Goal: Book appointment/travel/reservation

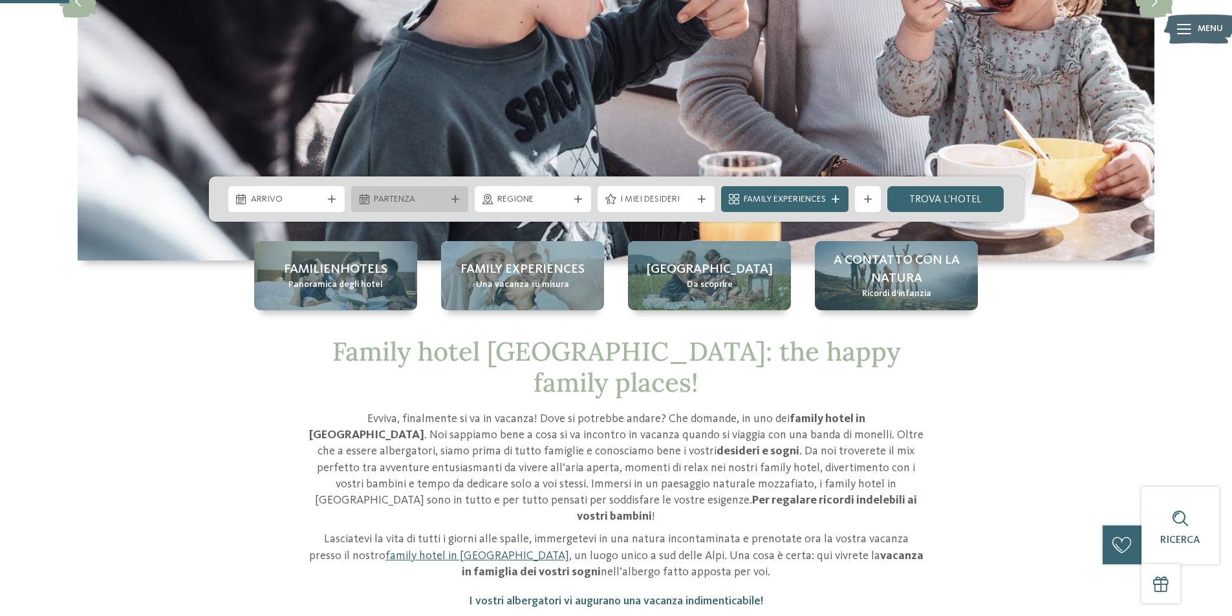
scroll to position [388, 0]
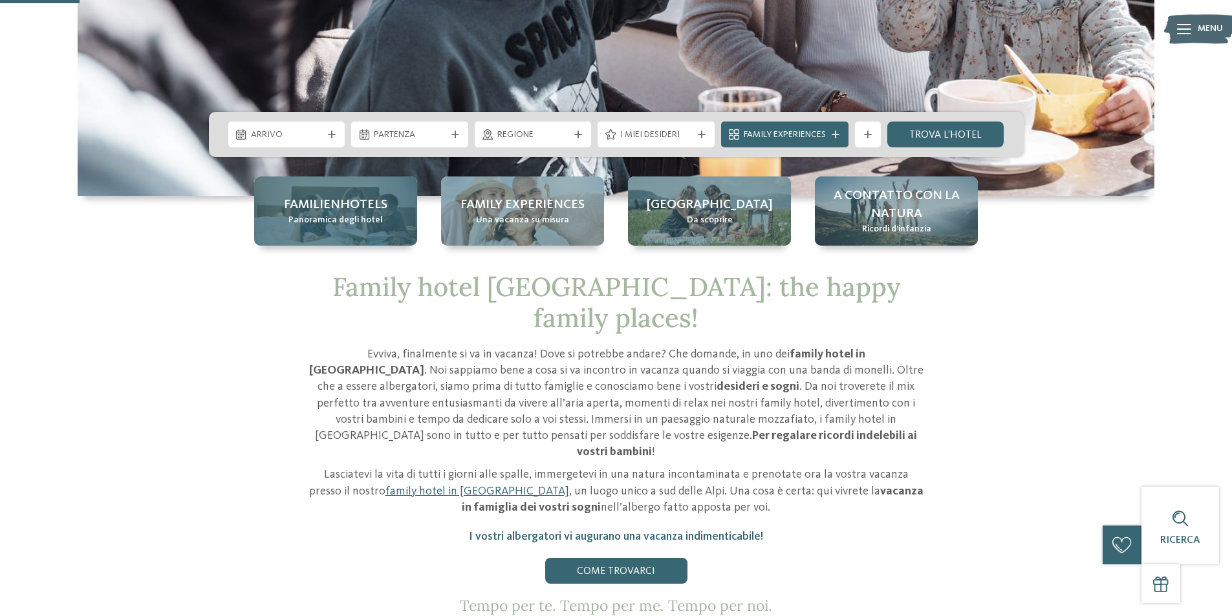
click at [362, 214] on span "Panoramica degli hotel" at bounding box center [335, 220] width 94 height 13
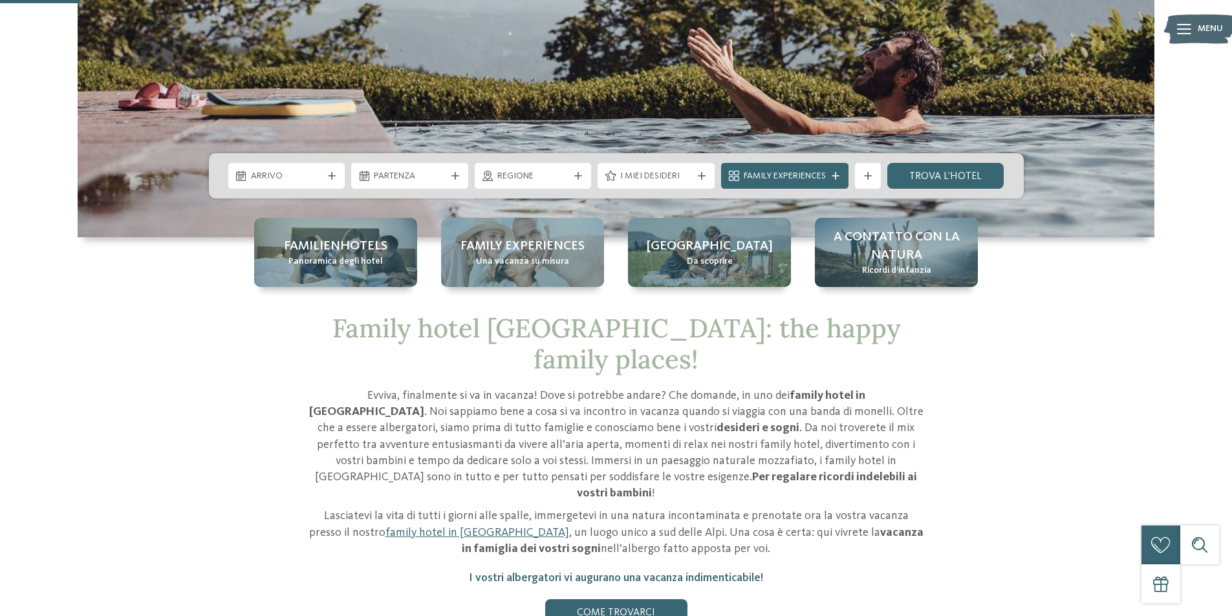
scroll to position [323, 0]
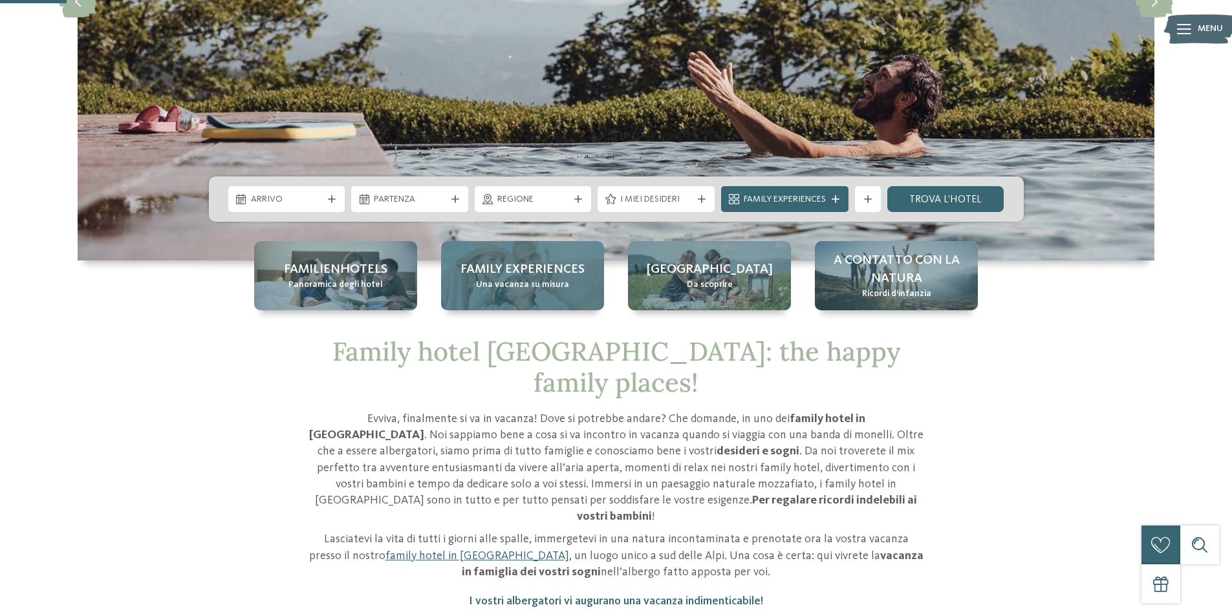
click at [534, 289] on span "Una vacanza su misura" at bounding box center [522, 285] width 93 height 13
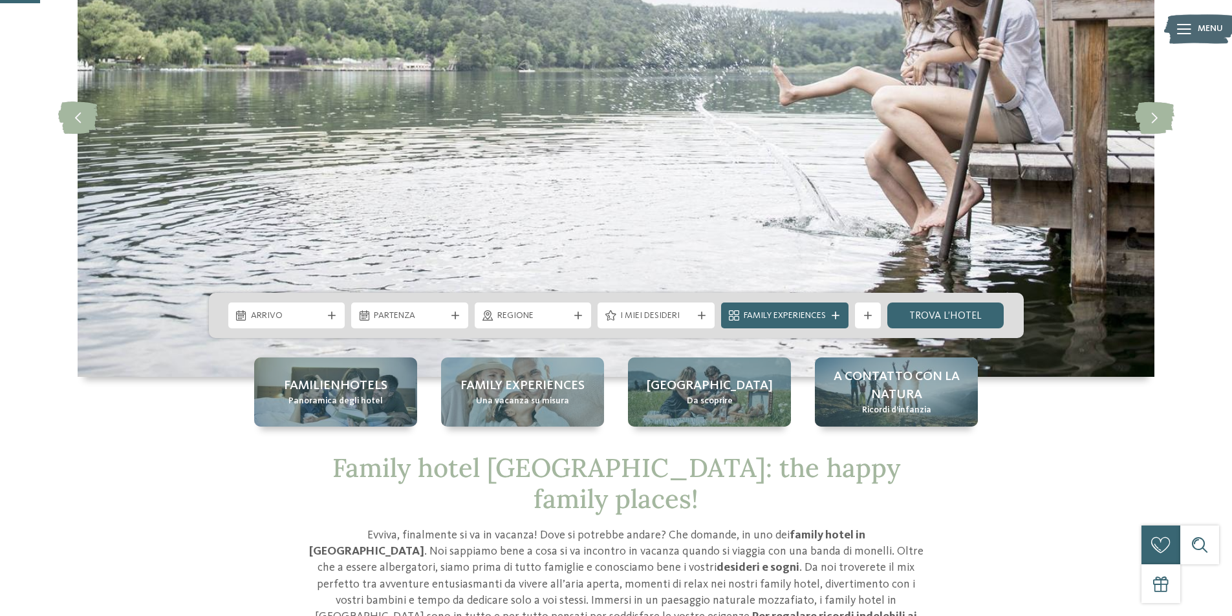
scroll to position [194, 0]
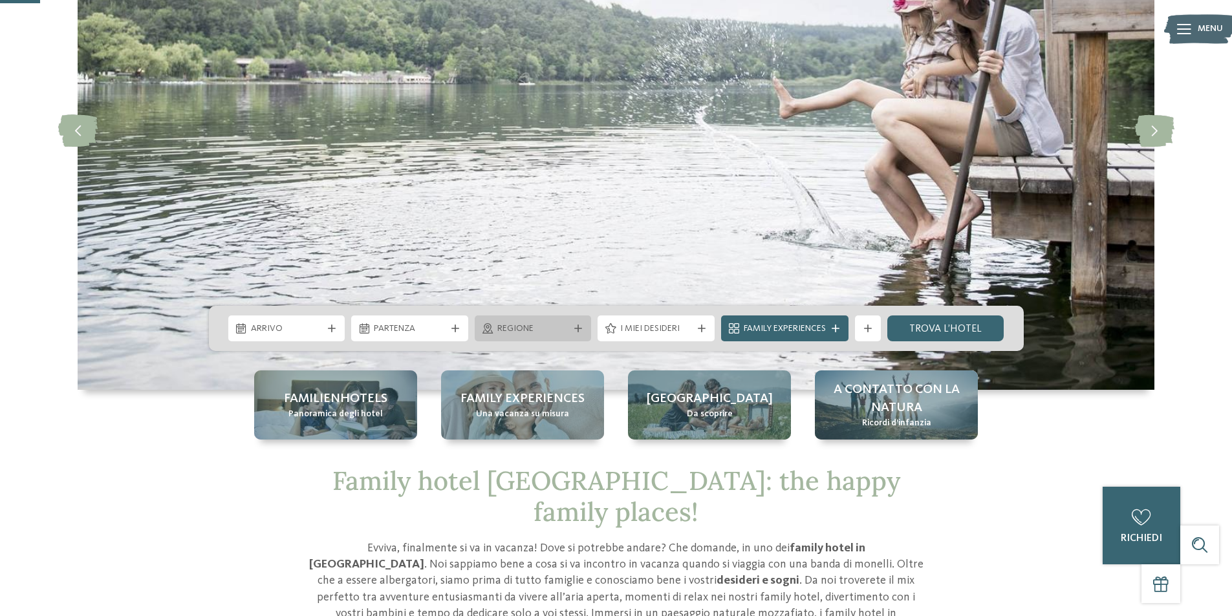
click at [542, 328] on span "Regione" at bounding box center [533, 329] width 72 height 13
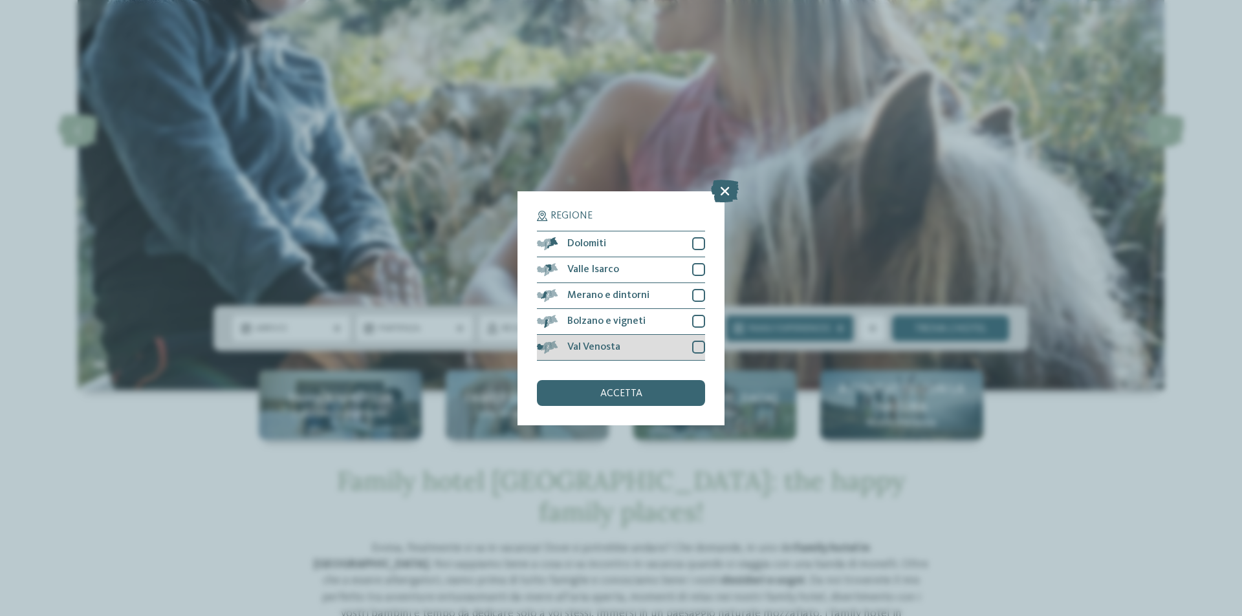
click at [557, 349] on span at bounding box center [557, 347] width 0 height 13
click at [579, 395] on div "accetta" at bounding box center [621, 393] width 168 height 26
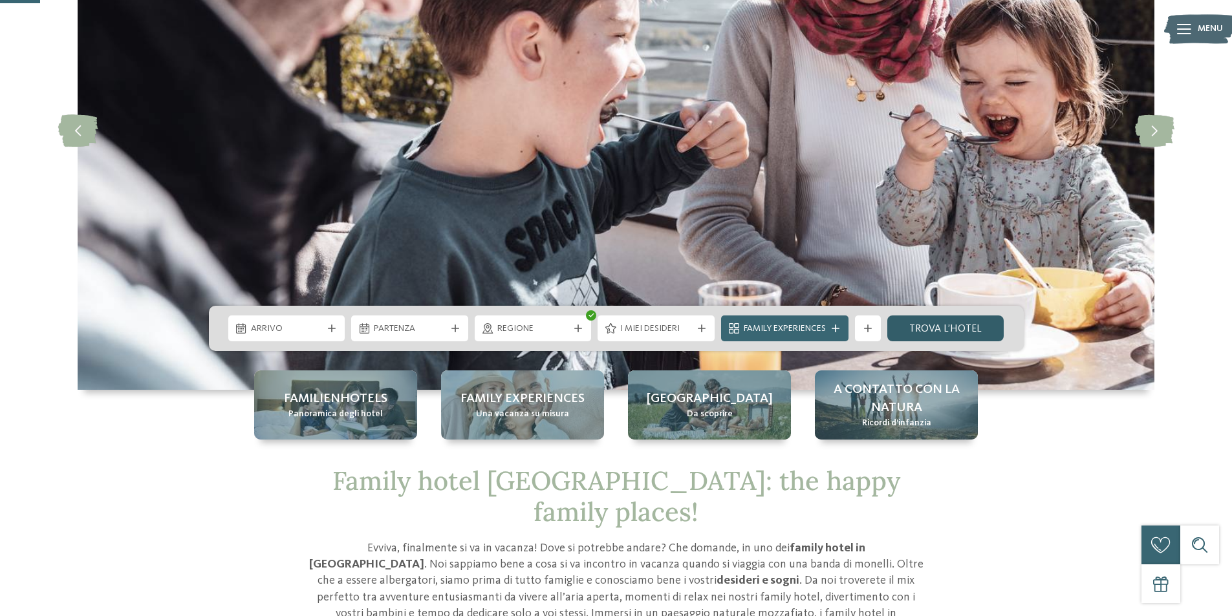
click at [918, 328] on link "trova l’hotel" at bounding box center [945, 329] width 117 height 26
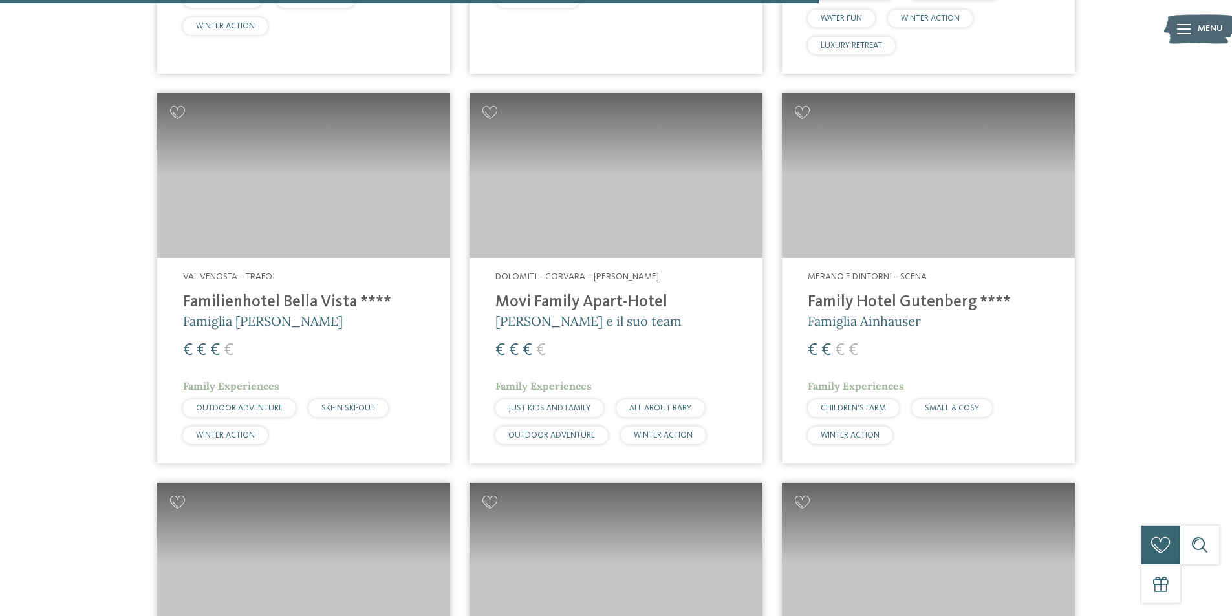
scroll to position [2910, 0]
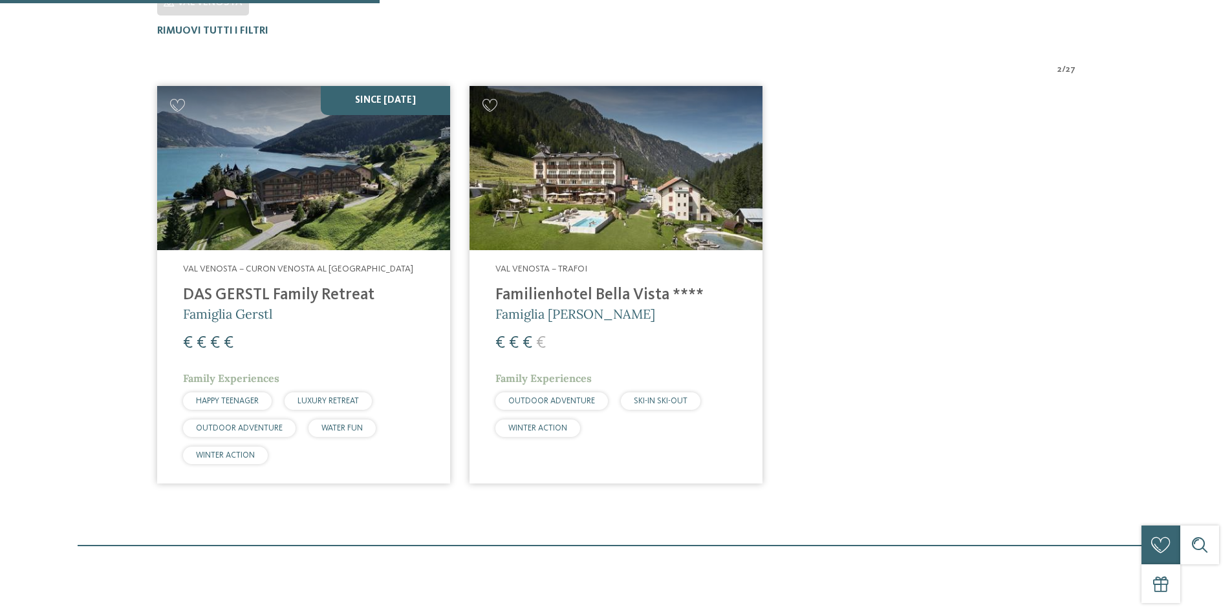
scroll to position [424, 0]
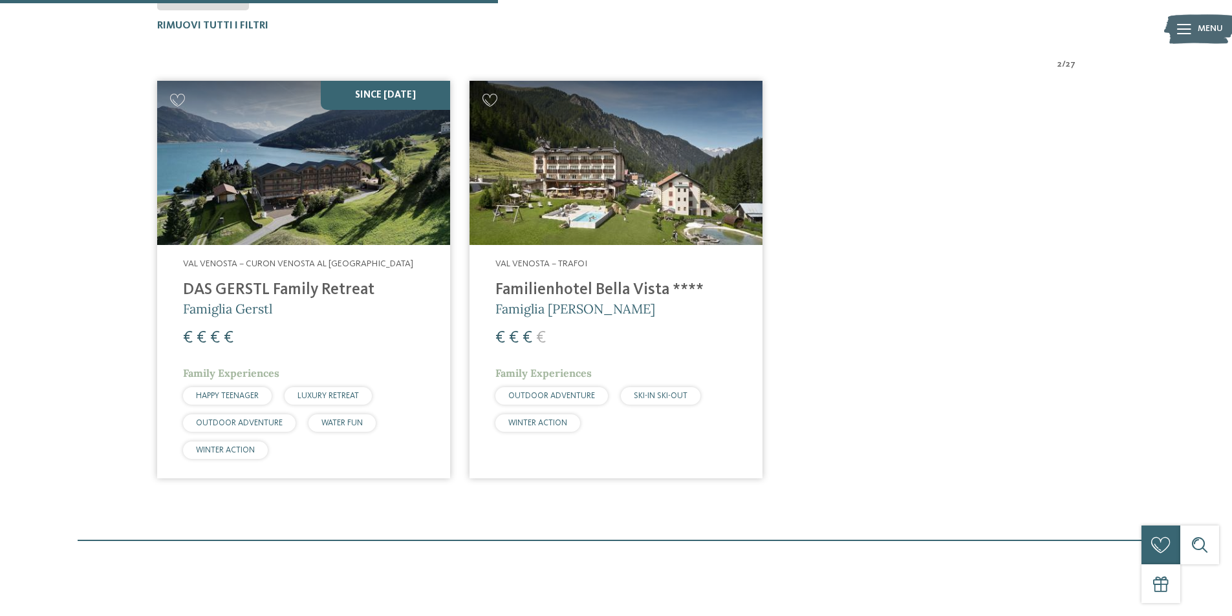
click at [274, 188] on img at bounding box center [303, 163] width 293 height 165
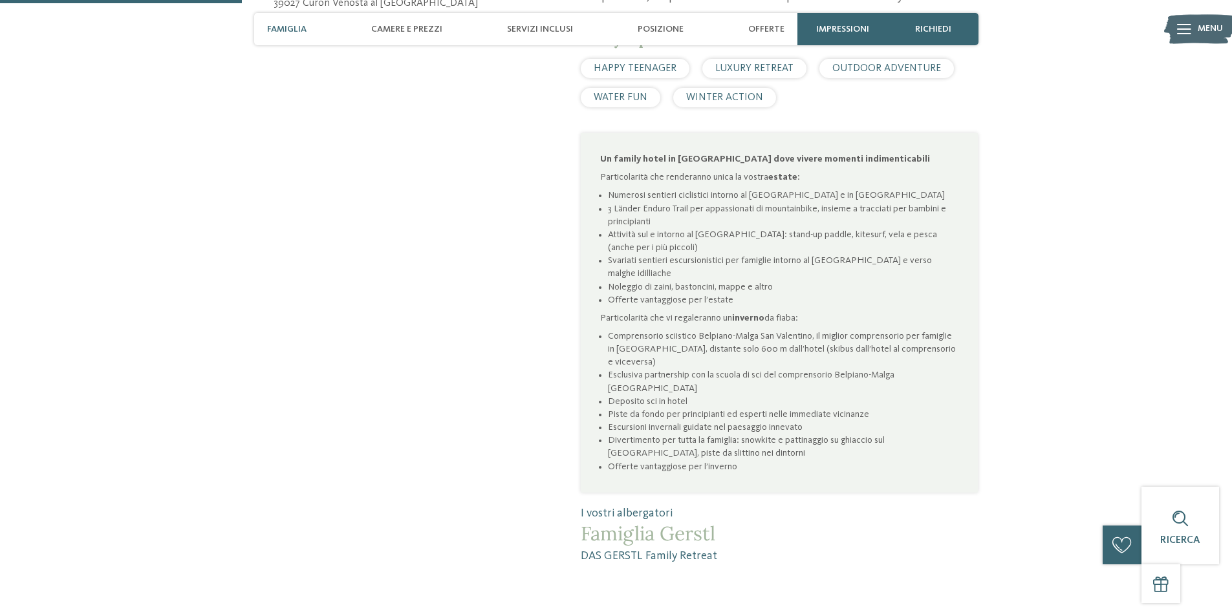
scroll to position [841, 0]
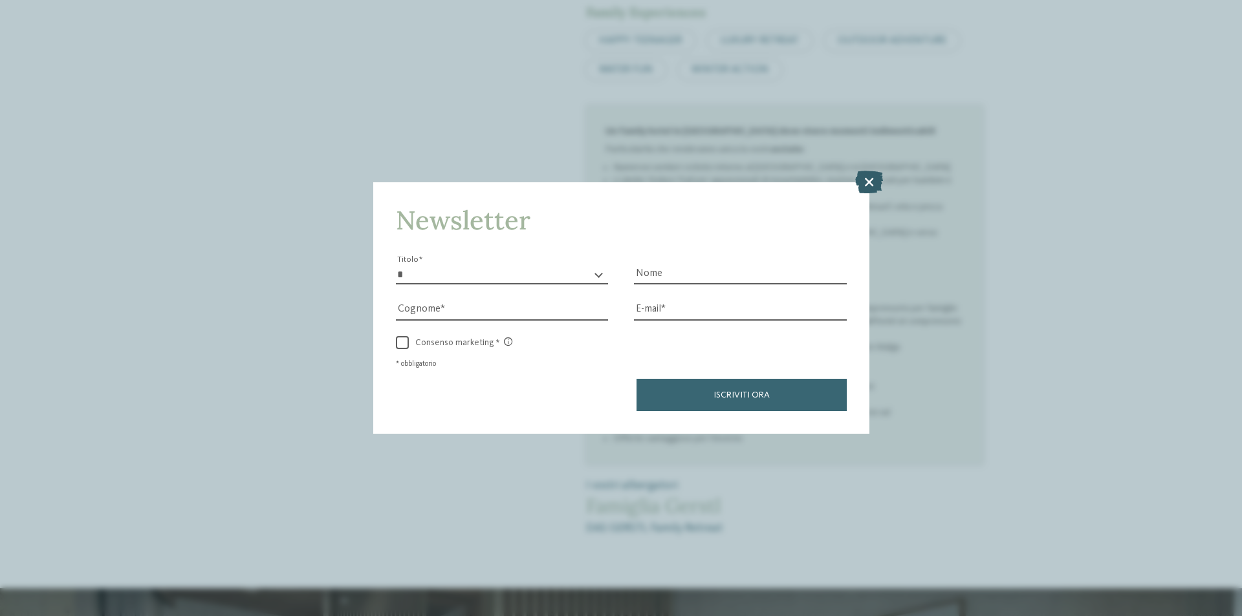
click at [863, 184] on icon at bounding box center [869, 182] width 28 height 23
